Goal: Task Accomplishment & Management: Use online tool/utility

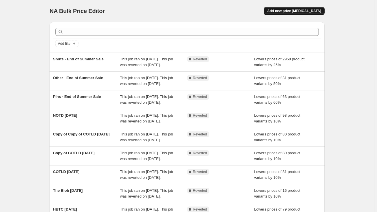
click at [304, 10] on span "Add new price [MEDICAL_DATA]" at bounding box center [294, 11] width 54 height 5
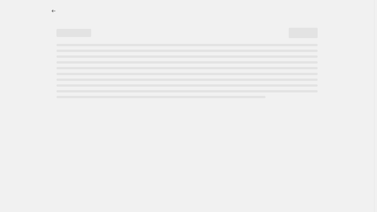
select select "percentage"
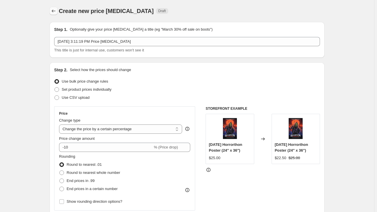
click at [54, 10] on icon "Price change jobs" at bounding box center [54, 11] width 6 height 6
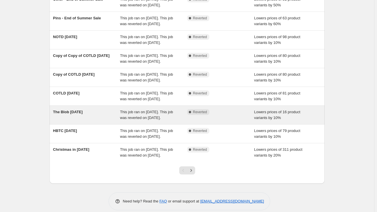
scroll to position [105, 0]
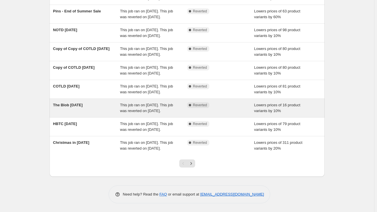
click at [82, 107] on span "The Blob [DATE]" at bounding box center [67, 105] width 29 height 4
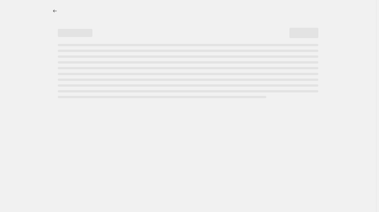
select select "percentage"
select select "collection"
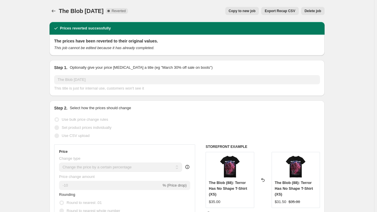
click at [237, 11] on span "Copy to new job" at bounding box center [241, 11] width 27 height 5
select select "percentage"
select select "collection"
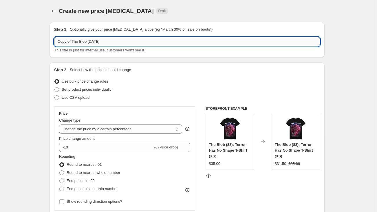
click at [87, 41] on input "Copy of The Blob [DATE]" at bounding box center [186, 41] width 265 height 9
drag, startPoint x: 101, startPoint y: 42, endPoint x: 53, endPoint y: 40, distance: 48.3
click at [53, 40] on div "Step 1. Optionally give your price [MEDICAL_DATA] a title (eg "March 30% off sa…" at bounding box center [186, 40] width 275 height 36
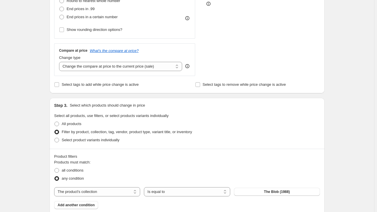
scroll to position [184, 0]
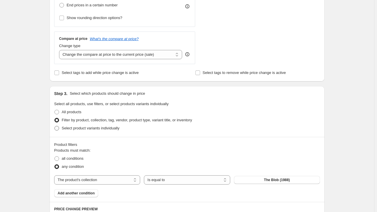
type input "[DATE] [DATE]"
click at [72, 129] on span "Select product variants individually" at bounding box center [91, 128] width 58 height 4
click at [55, 126] on input "Select product variants individually" at bounding box center [54, 126] width 0 height 0
radio input "true"
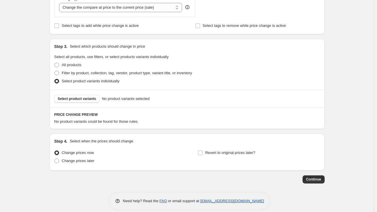
scroll to position [237, 0]
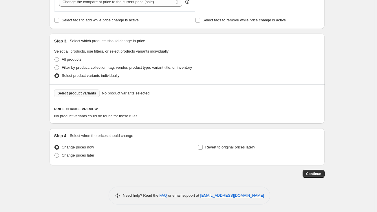
click at [84, 95] on span "Select product variants" at bounding box center [77, 93] width 38 height 5
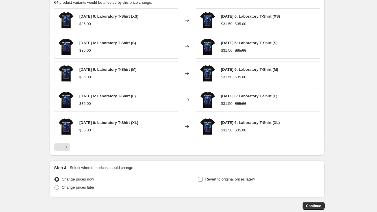
scroll to position [368, 0]
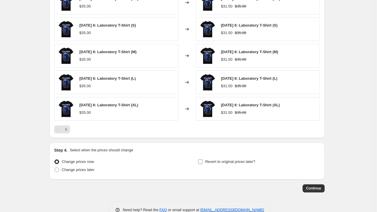
click at [202, 161] on input "Revert to original prices later?" at bounding box center [200, 162] width 5 height 5
checkbox input "true"
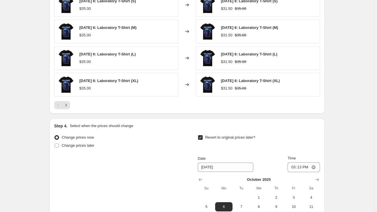
scroll to position [447, 0]
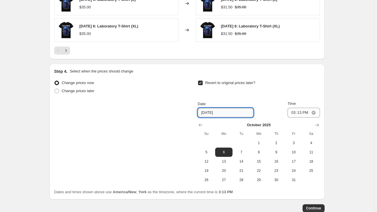
click at [228, 113] on input "[DATE]" at bounding box center [226, 112] width 56 height 9
click at [210, 151] on span "5" at bounding box center [206, 152] width 13 height 5
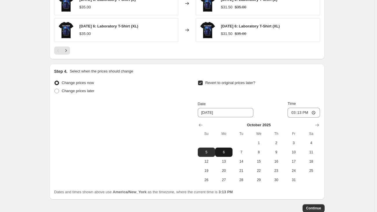
click at [226, 150] on span "6" at bounding box center [223, 152] width 13 height 5
click at [294, 110] on input "15:13" at bounding box center [303, 113] width 32 height 10
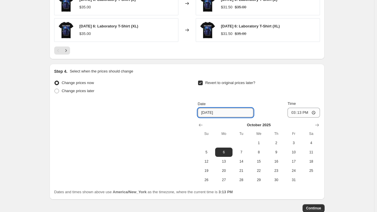
click at [223, 112] on input "[DATE]" at bounding box center [226, 112] width 56 height 9
click at [208, 151] on span "5" at bounding box center [206, 152] width 13 height 5
type input "[DATE]"
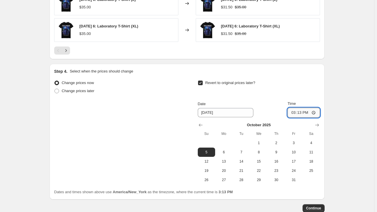
click at [294, 112] on input "15:13" at bounding box center [303, 113] width 32 height 10
type input "23:59"
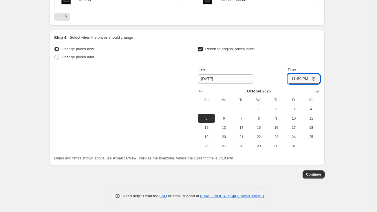
scroll to position [482, 0]
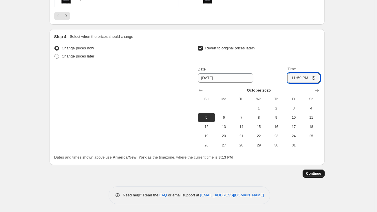
click at [317, 174] on span "Continue" at bounding box center [313, 173] width 15 height 5
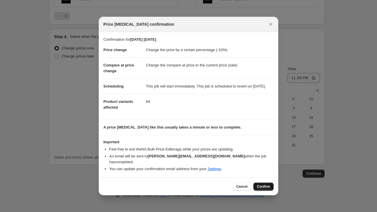
click at [265, 186] on span "Confirm" at bounding box center [263, 187] width 13 height 5
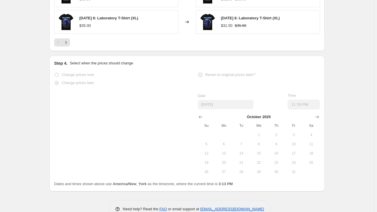
scroll to position [497, 0]
select select "percentage"
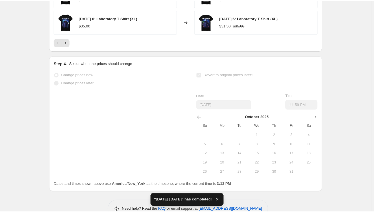
scroll to position [0, 0]
